Goal: Navigation & Orientation: Understand site structure

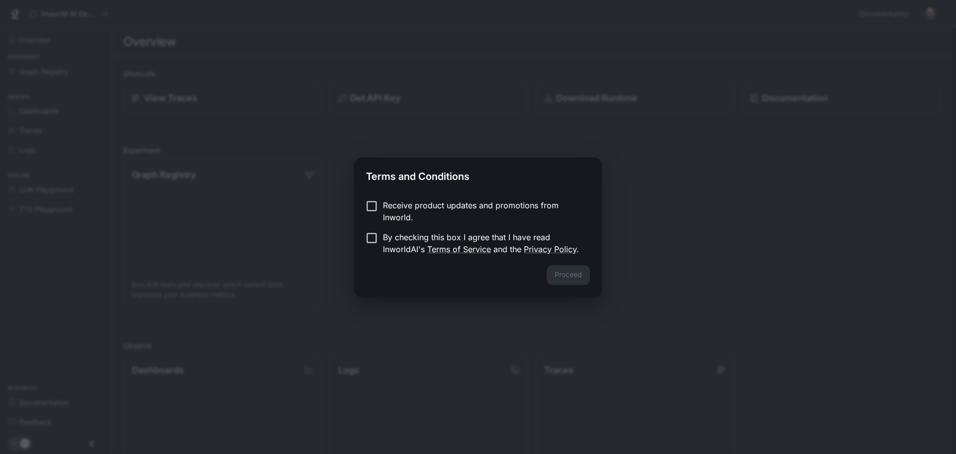
click at [478, 236] on p "By checking this box I agree that I have read InworldAI's Terms of Service and …" at bounding box center [482, 243] width 199 height 24
click at [563, 266] on button "Proceed" at bounding box center [568, 275] width 43 height 20
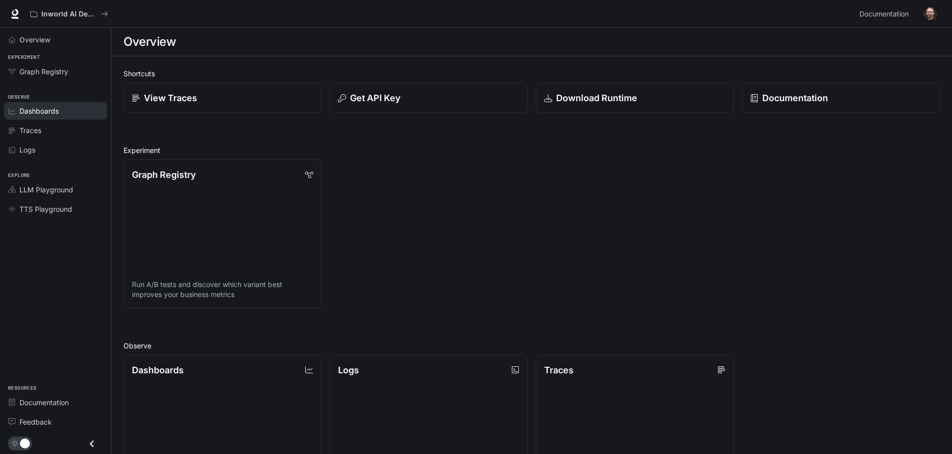
click at [63, 109] on div "Dashboards" at bounding box center [60, 111] width 83 height 10
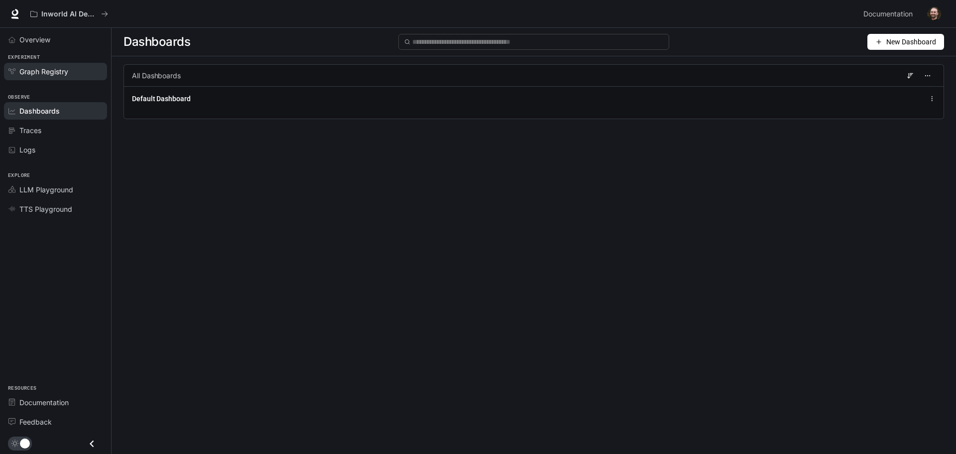
click at [69, 68] on div "Graph Registry" at bounding box center [60, 71] width 83 height 10
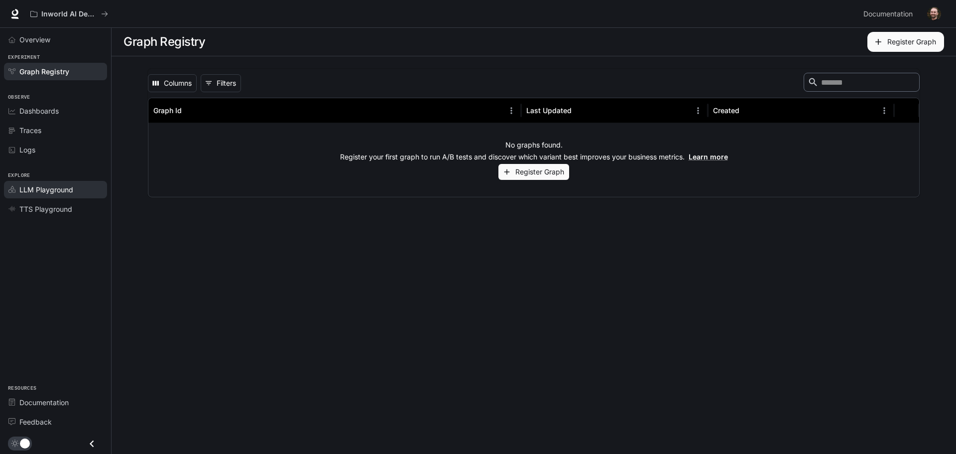
click at [58, 187] on span "LLM Playground" at bounding box center [46, 189] width 54 height 10
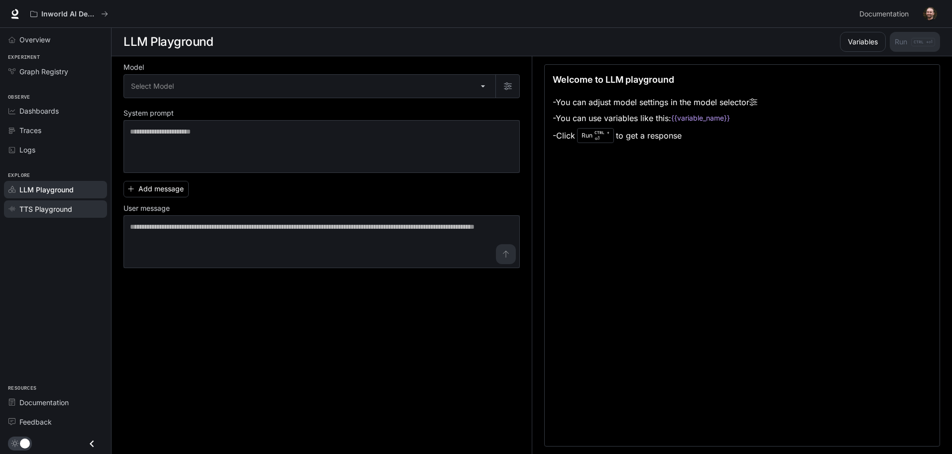
click at [66, 205] on span "TTS Playground" at bounding box center [45, 209] width 53 height 10
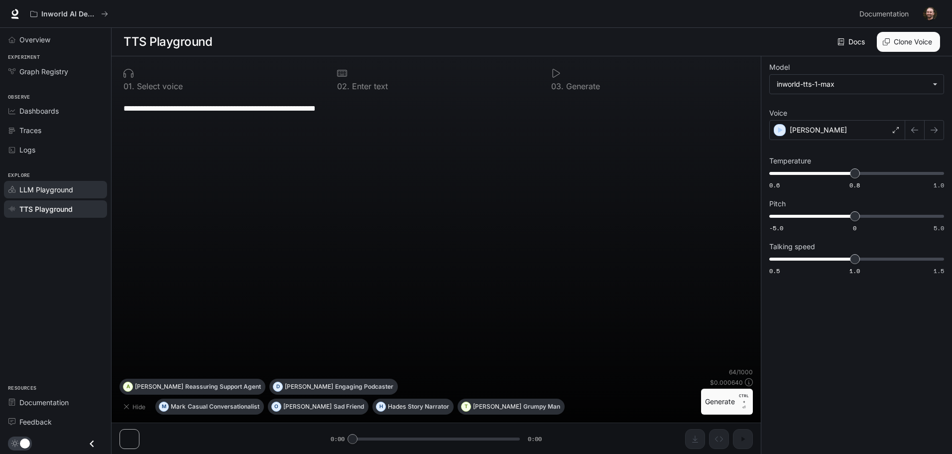
click at [61, 186] on span "LLM Playground" at bounding box center [46, 189] width 54 height 10
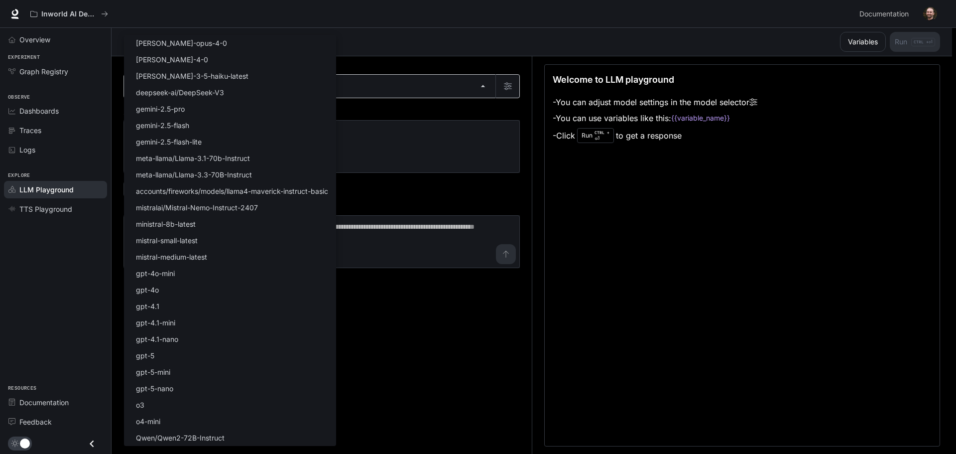
click at [419, 86] on body "Skip to main content Inworld AI Demos Documentation Documentation Portal Overvi…" at bounding box center [478, 227] width 956 height 454
click at [428, 367] on div at bounding box center [478, 227] width 956 height 454
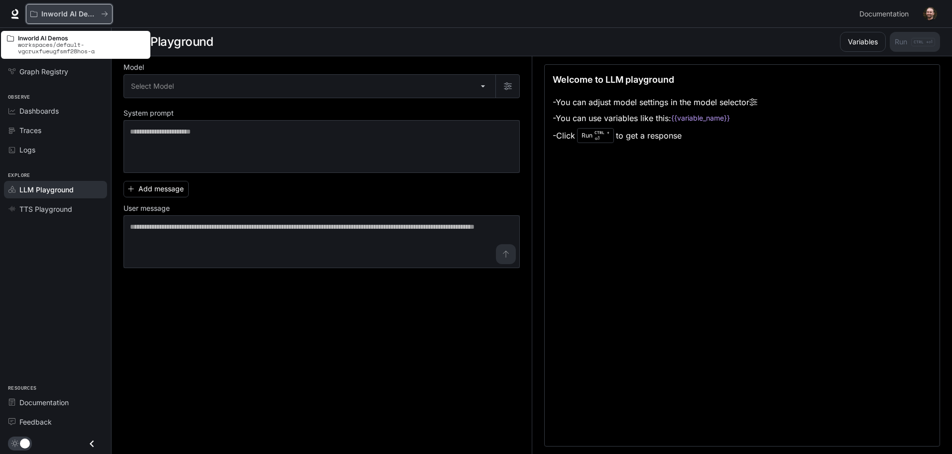
click at [66, 13] on p "Inworld AI Demos" at bounding box center [69, 14] width 56 height 8
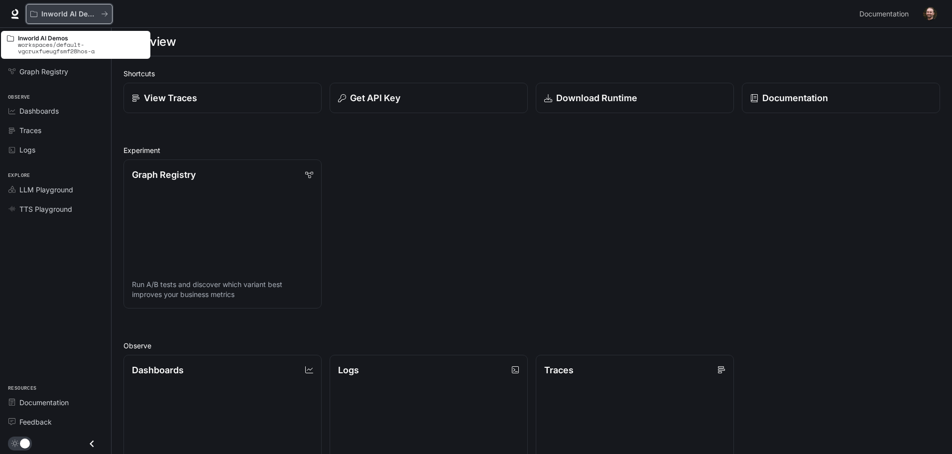
click at [108, 14] on button "Inworld AI Demos" at bounding box center [69, 14] width 87 height 20
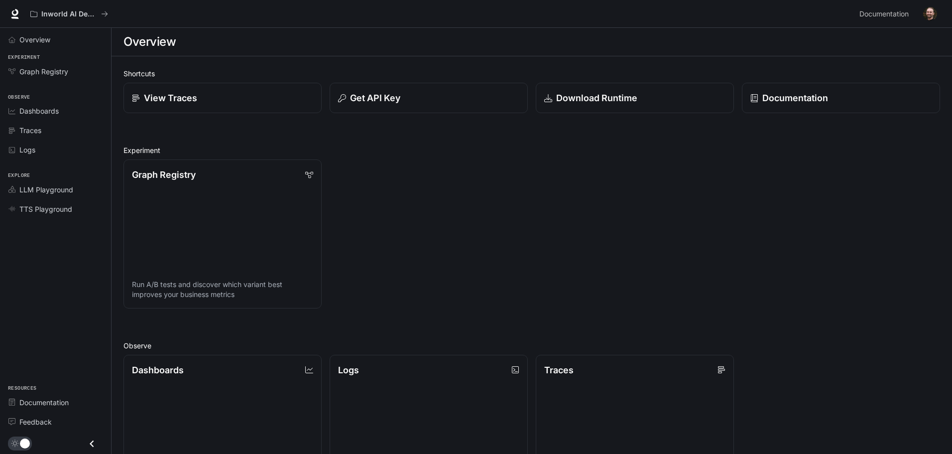
drag, startPoint x: 325, startPoint y: 76, endPoint x: 320, endPoint y: 81, distance: 7.0
